Goal: Task Accomplishment & Management: Complete application form

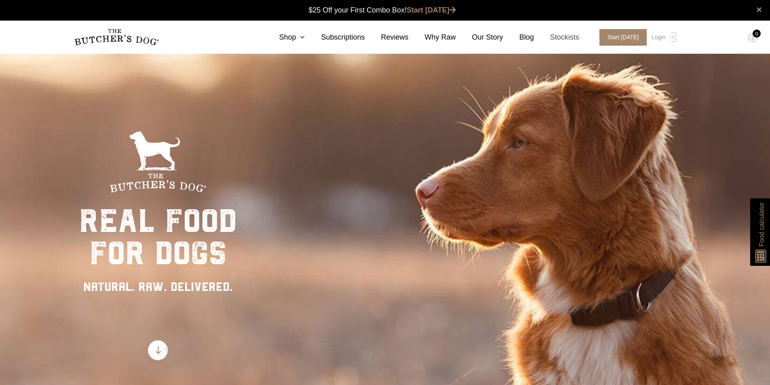
click at [573, 38] on link "Stockists" at bounding box center [556, 37] width 45 height 11
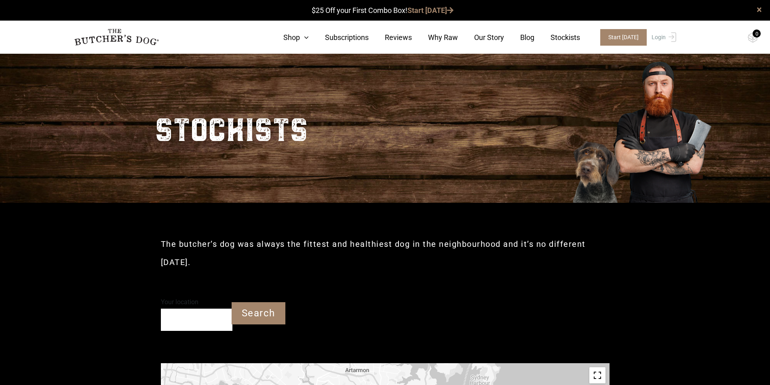
drag, startPoint x: 209, startPoint y: 319, endPoint x: 215, endPoint y: 328, distance: 10.5
click at [215, 328] on input "Your location" at bounding box center [197, 320] width 72 height 22
type input "Bells Beach VIC 3228"
click at [256, 315] on input "Search" at bounding box center [259, 314] width 54 height 22
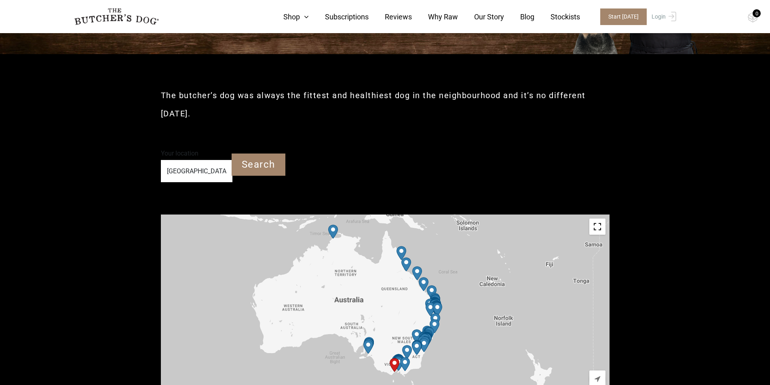
scroll to position [162, 0]
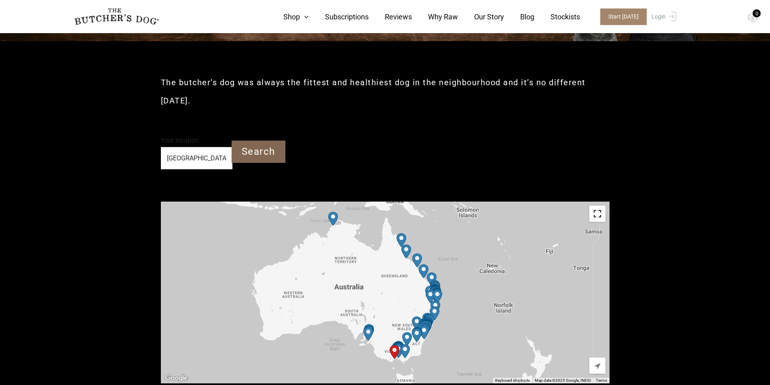
click at [256, 150] on input "Search" at bounding box center [259, 152] width 54 height 22
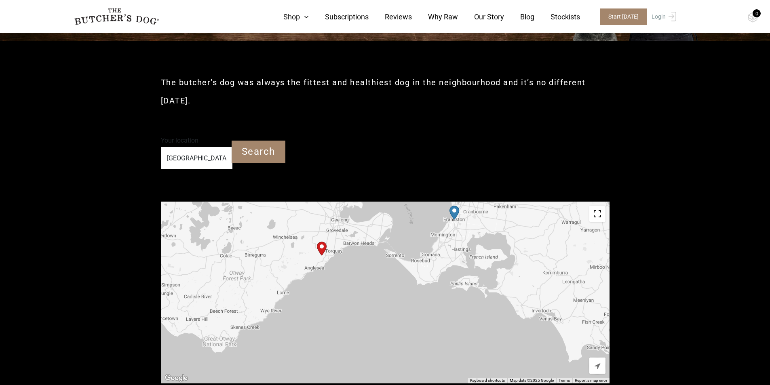
drag, startPoint x: 341, startPoint y: 281, endPoint x: 358, endPoint y: 167, distance: 114.9
click at [323, 245] on img "Start location" at bounding box center [322, 249] width 10 height 14
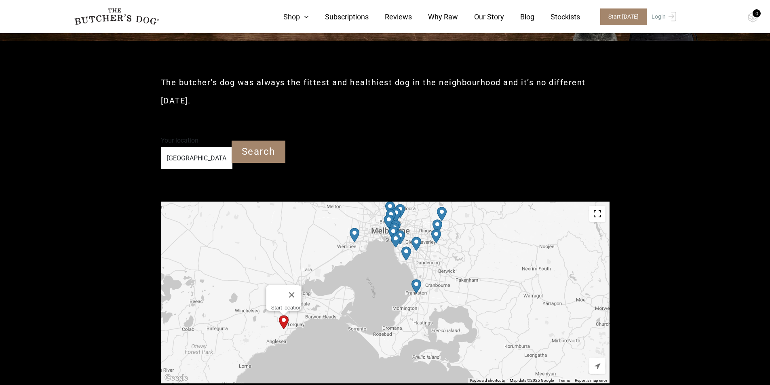
drag, startPoint x: 304, startPoint y: 265, endPoint x: 264, endPoint y: 321, distance: 68.9
click at [264, 321] on div "Start location" at bounding box center [385, 293] width 449 height 182
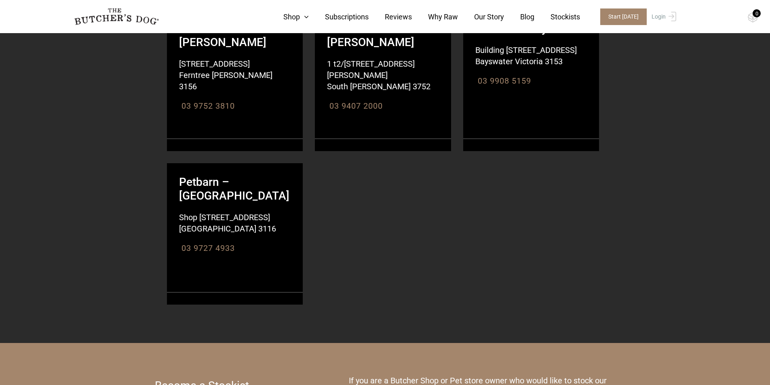
scroll to position [1536, 0]
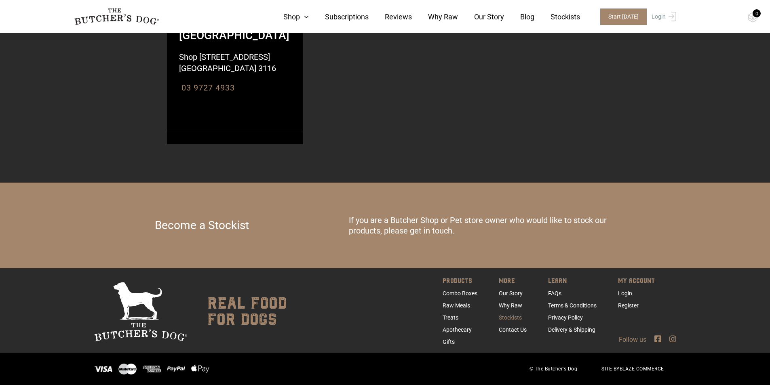
click at [511, 318] on link "Stockists" at bounding box center [510, 318] width 23 height 6
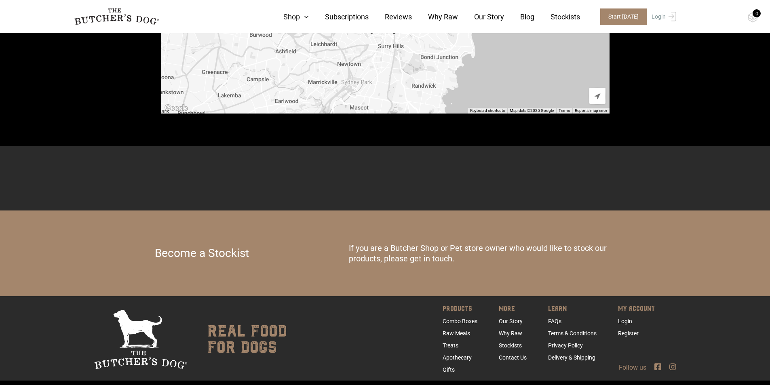
scroll to position [460, 0]
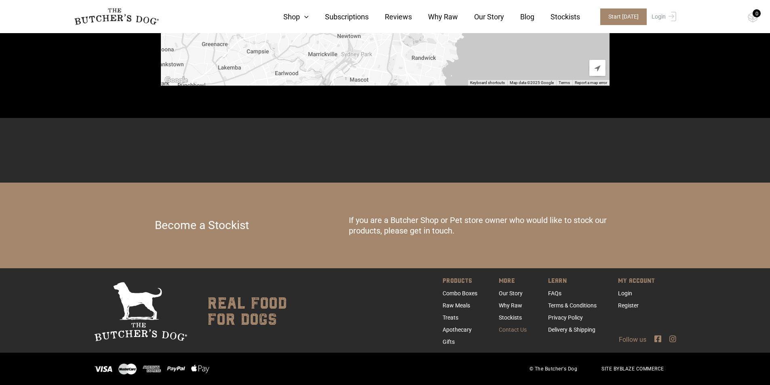
click at [513, 329] on link "Contact Us" at bounding box center [513, 330] width 28 height 6
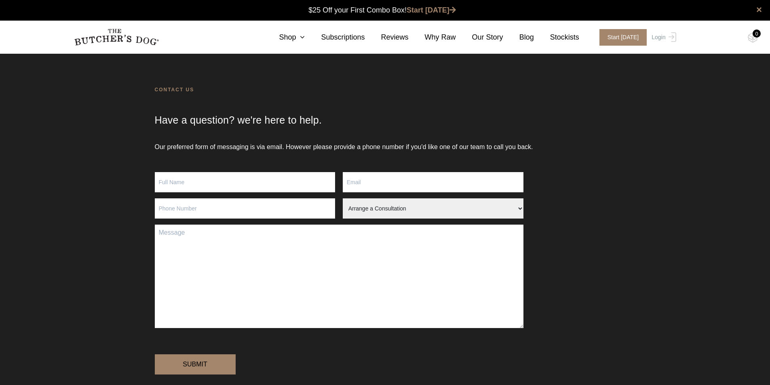
click at [221, 184] on input "Contact form" at bounding box center [245, 182] width 181 height 20
type input "Kel"
type input "kel@surfcoastrural.com.au"
type input "0425705464"
type input "Kel Elevato"
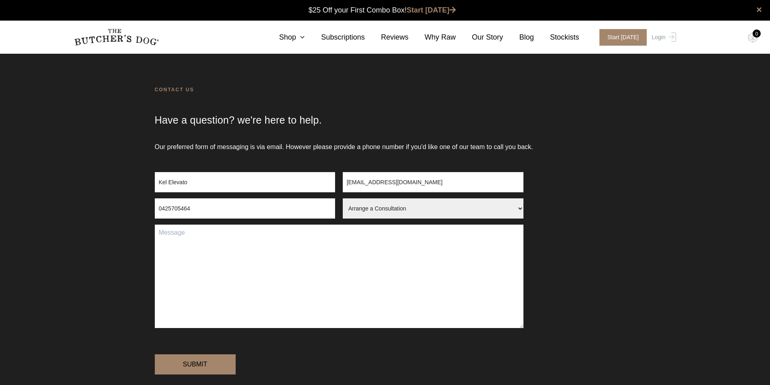
click at [512, 211] on select "Arrange a Consultation Become a Stockist Order Query Stock Enquiry" at bounding box center [433, 209] width 181 height 20
select select "Become a Stockist"
click at [343, 199] on select "Arrange a Consultation Become a Stockist Order Query Stock Enquiry" at bounding box center [433, 209] width 181 height 20
click at [169, 231] on textarea "Contact form" at bounding box center [339, 277] width 369 height 104
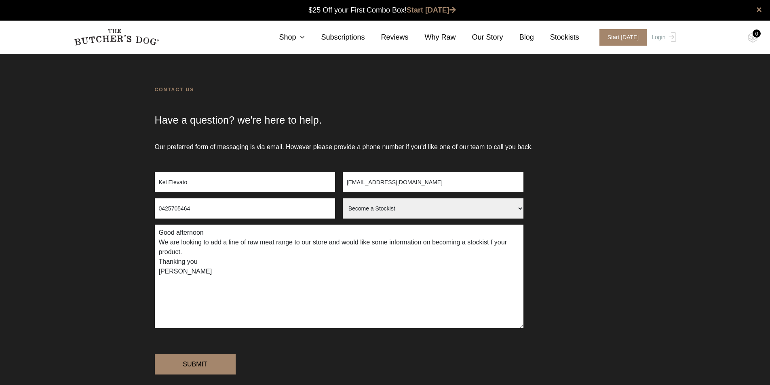
click at [200, 254] on textarea "Good afternoon We are looking to add a line of raw meat range to our store and …" at bounding box center [339, 277] width 369 height 104
click at [187, 254] on textarea "Good afternoon We are looking to add a line of raw meat range to our store and …" at bounding box center [339, 277] width 369 height 104
click at [208, 234] on textarea "Good afternoon We are looking to add a line of raw meat range to our store and …" at bounding box center [339, 277] width 369 height 104
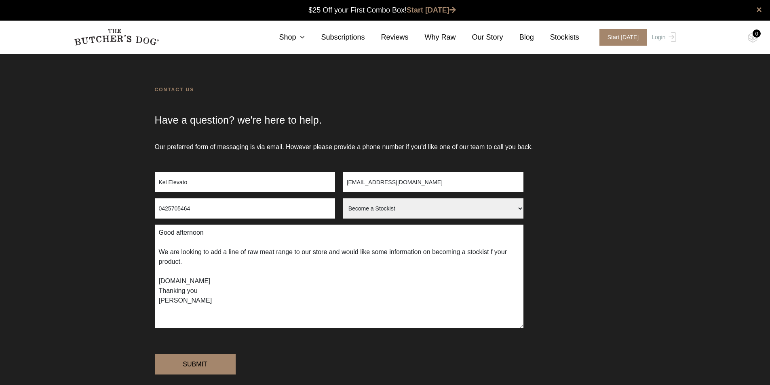
click at [248, 281] on textarea "Good afternoon We are looking to add a line of raw meat range to our store and …" at bounding box center [339, 277] width 369 height 104
click at [479, 254] on textarea "Good afternoon We are looking to add a line of raw meat range to our store and …" at bounding box center [339, 277] width 369 height 104
drag, startPoint x: 478, startPoint y: 248, endPoint x: 444, endPoint y: 267, distance: 38.7
click at [444, 267] on textarea "Good afternoon We are looking to add a line of raw meat range to our store and …" at bounding box center [339, 277] width 369 height 104
click at [495, 253] on textarea "Good afternoon We are looking to add a line of raw meat range to our store and …" at bounding box center [339, 277] width 369 height 104
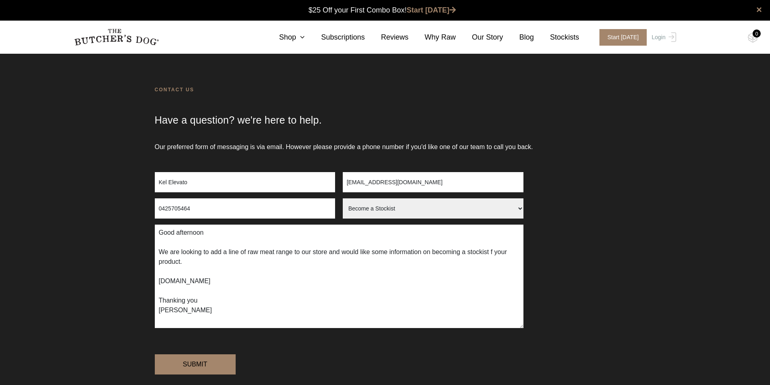
click at [494, 253] on textarea "Good afternoon We are looking to add a line of raw meat range to our store and …" at bounding box center [339, 277] width 369 height 104
click at [259, 278] on textarea "Good afternoon We are looking to add a line of raw meat range to our store and …" at bounding box center [339, 277] width 369 height 104
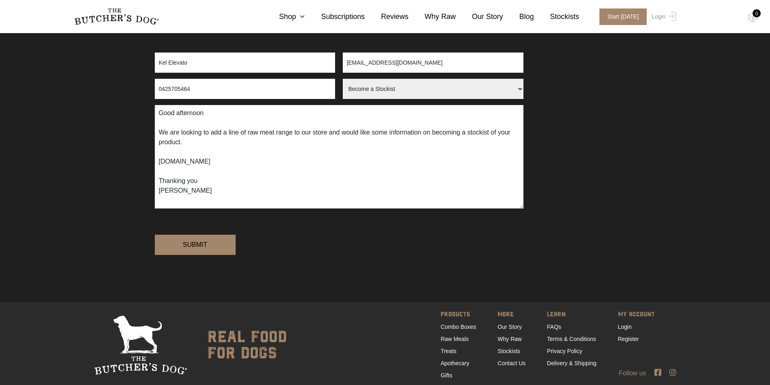
scroll to position [121, 0]
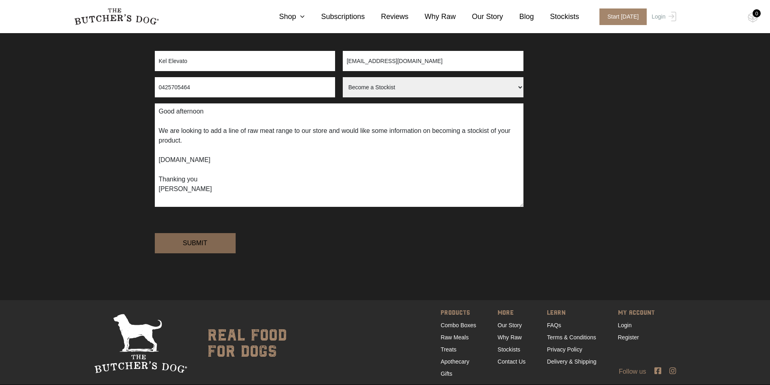
type textarea "Good afternoon We are looking to add a line of raw meat range to our store and …"
click at [200, 254] on input "Submit" at bounding box center [195, 243] width 81 height 20
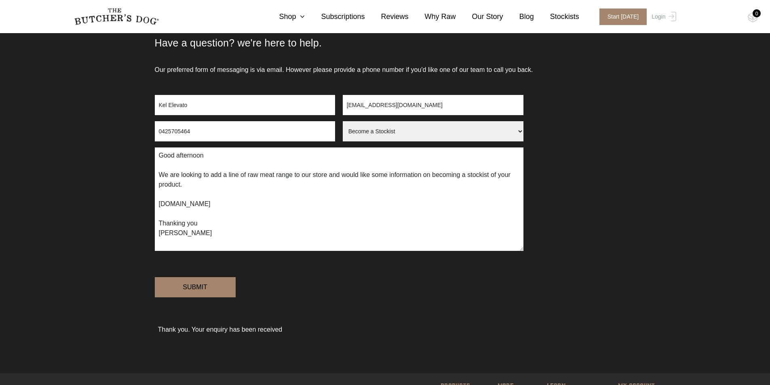
scroll to position [0, 0]
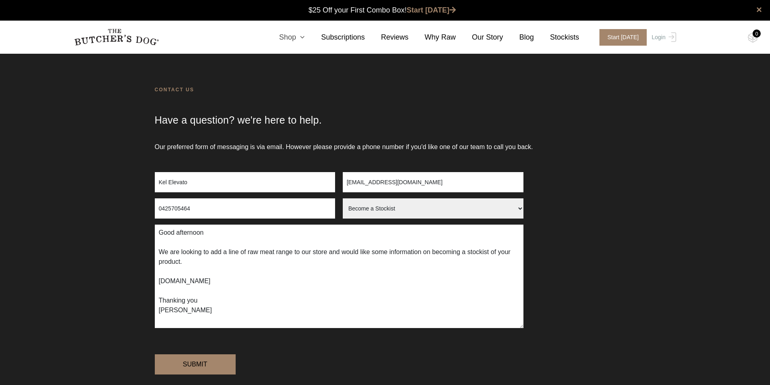
click at [305, 37] on link "Shop" at bounding box center [284, 37] width 42 height 11
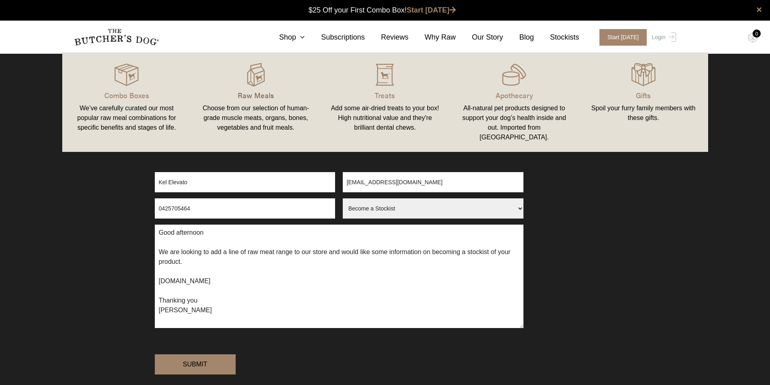
click at [263, 95] on p "Raw Meals" at bounding box center [256, 95] width 110 height 11
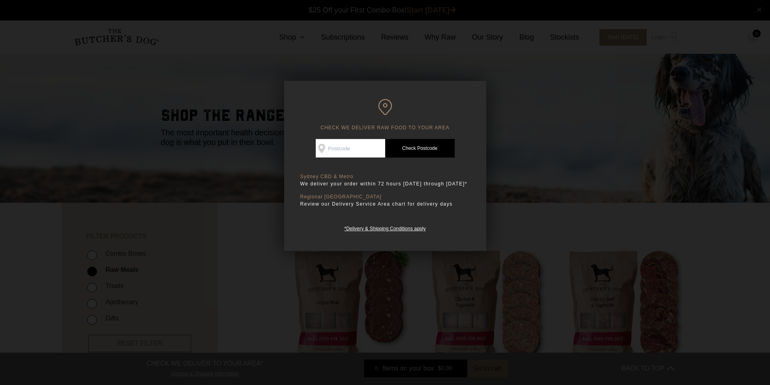
click at [332, 148] on input "Check Availability At" at bounding box center [351, 148] width 70 height 19
type input "3228"
click at [413, 150] on link "Check Postcode" at bounding box center [420, 148] width 70 height 19
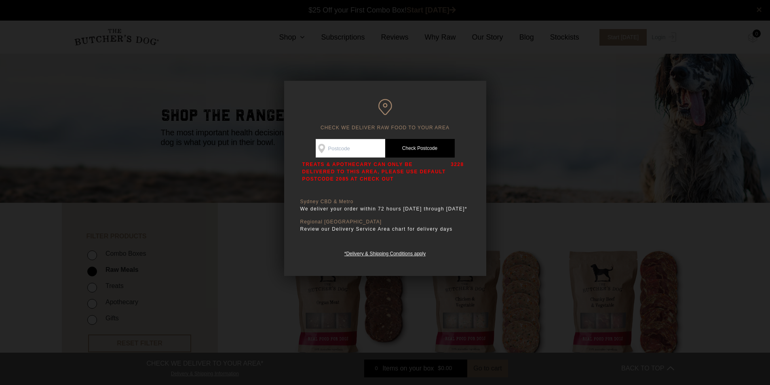
click at [413, 150] on link "Check Postcode" at bounding box center [420, 148] width 70 height 19
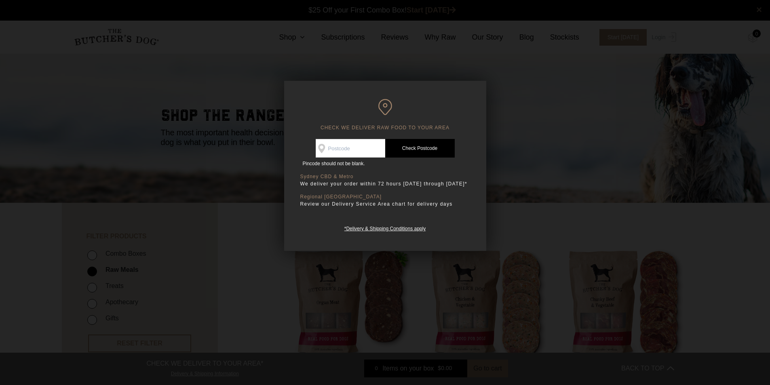
click at [413, 150] on link "Check Postcode" at bounding box center [420, 148] width 70 height 19
click at [342, 152] on input "Check Availability At" at bounding box center [351, 148] width 70 height 19
type input "3228"
click at [417, 148] on link "Check Postcode" at bounding box center [420, 148] width 70 height 19
click at [415, 148] on link "Check Postcode" at bounding box center [420, 148] width 70 height 19
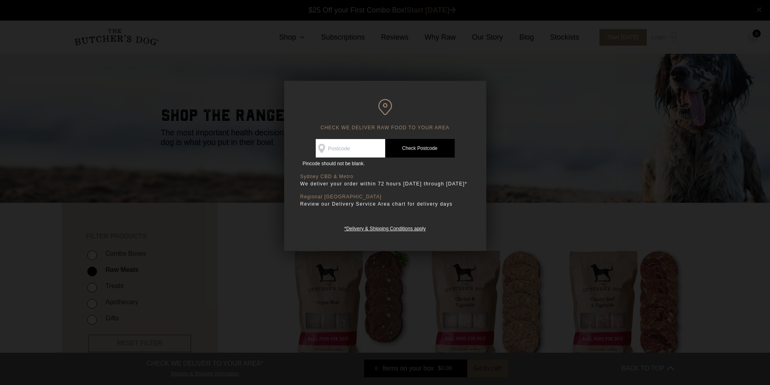
click at [346, 150] on input "Check Availability At" at bounding box center [351, 148] width 70 height 19
type input "3228"
click at [425, 152] on link "Check Postcode" at bounding box center [420, 148] width 70 height 19
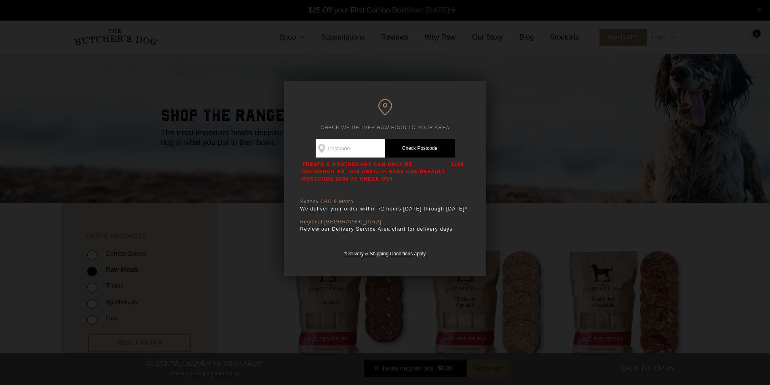
click at [546, 107] on div at bounding box center [385, 192] width 770 height 385
